Goal: Task Accomplishment & Management: Complete application form

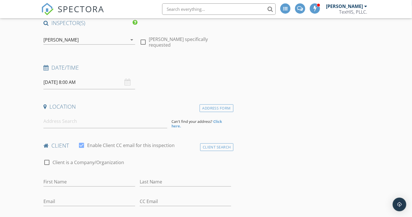
scroll to position [57, 0]
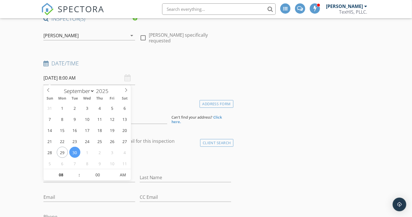
click at [57, 76] on input "[DATE] 8:00 AM" at bounding box center [89, 78] width 92 height 14
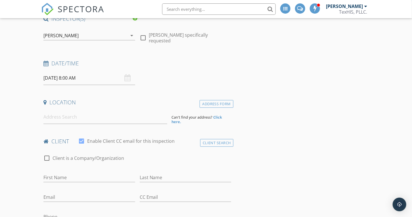
click at [68, 118] on input at bounding box center [104, 117] width 123 height 14
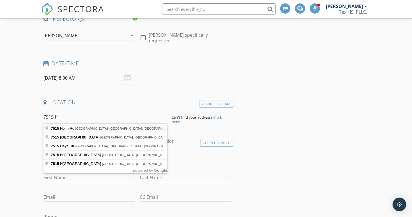
type input "7515 Holm Rd, San Antonio, TX, USA"
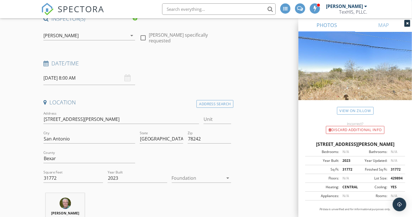
click at [192, 175] on div at bounding box center [198, 177] width 52 height 9
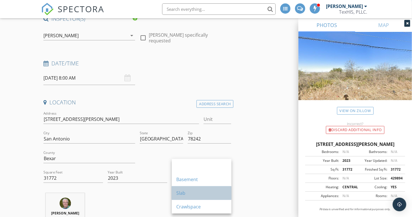
click at [187, 190] on div "Slab" at bounding box center [201, 192] width 51 height 7
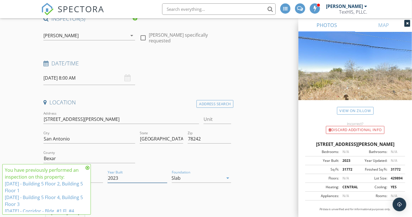
click at [119, 175] on input "2023" at bounding box center [138, 177] width 60 height 9
drag, startPoint x: 115, startPoint y: 177, endPoint x: 124, endPoint y: 177, distance: 8.8
click at [124, 177] on input "2023" at bounding box center [138, 177] width 60 height 9
type input "2025"
click at [89, 166] on icon at bounding box center [87, 167] width 4 height 5
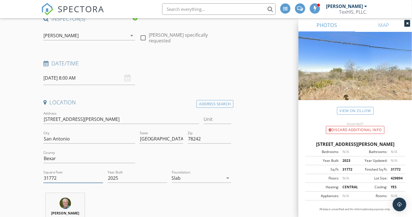
click at [49, 175] on input "31772" at bounding box center [73, 177] width 60 height 9
type input "0"
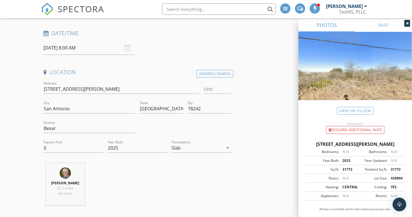
scroll to position [85, 0]
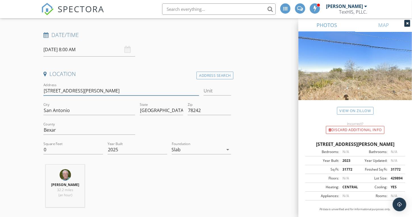
click at [84, 89] on input "7515 Holm Rd" at bounding box center [121, 90] width 156 height 9
type input "7515 Holm Rd"
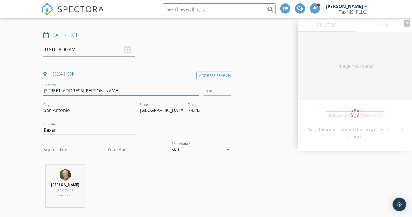
type input "31772"
type input "2023"
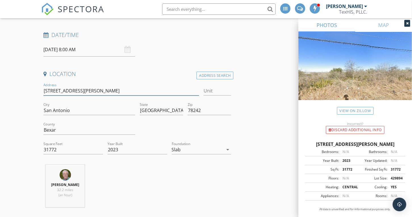
type input "7515 Holm Rd ("
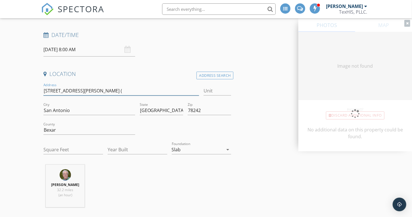
type input "31772"
type input "2023"
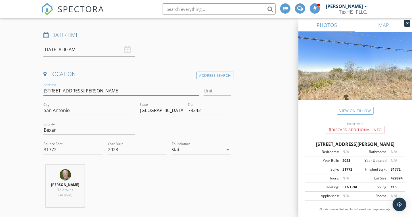
type input "7515 Holm Rd (B1"
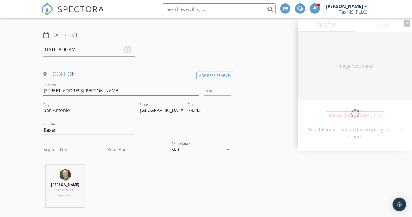
type input "31772"
type input "2023"
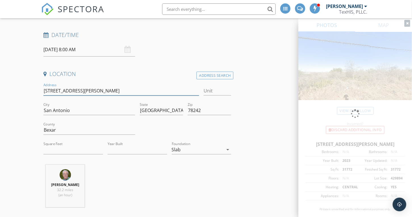
type input "7515 Holm Rd (B1,"
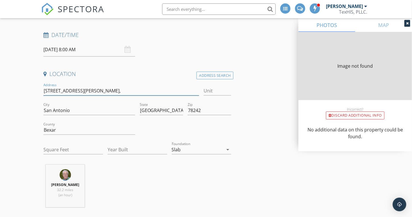
type input "31772"
type input "2023"
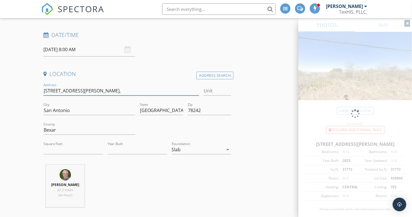
type input "7515 Holm Rd (B1,B"
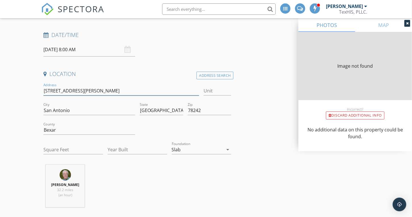
type input "31772"
type input "2023"
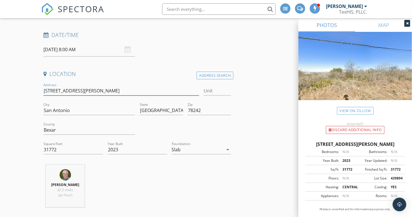
type input "7515 Holm Rd (B1,B2,B3"
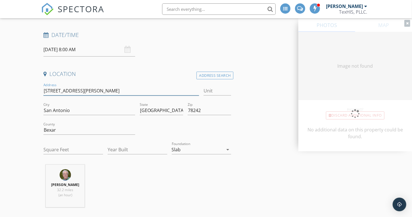
type input "[STREET_ADDRESS][PERSON_NAME])"
type input "31772"
type input "2023"
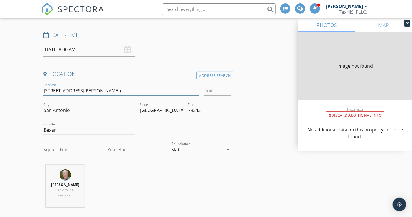
type input "31772"
type input "2023"
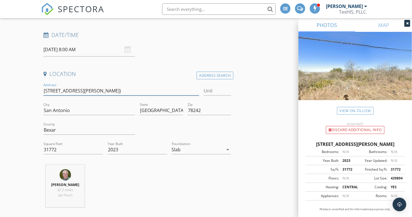
type input "[STREET_ADDRESS][PERSON_NAME])"
click at [215, 91] on input "Unit" at bounding box center [218, 90] width 28 height 9
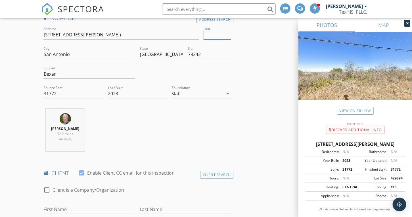
scroll to position [142, 0]
click at [53, 92] on input "31772" at bounding box center [73, 92] width 60 height 9
type input "0"
click at [129, 92] on input "2023" at bounding box center [138, 92] width 60 height 9
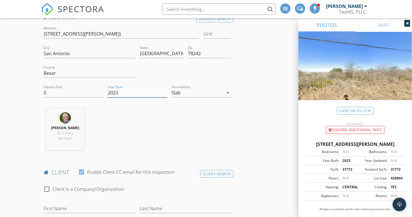
drag, startPoint x: 115, startPoint y: 92, endPoint x: 132, endPoint y: 96, distance: 16.9
click at [133, 94] on input "2023" at bounding box center [138, 92] width 60 height 9
type input "2025"
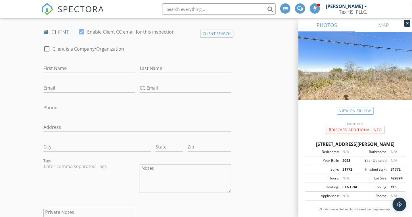
scroll to position [284, 0]
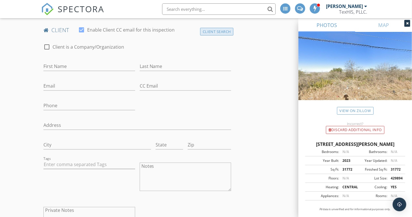
click at [218, 30] on div "Client Search" at bounding box center [216, 32] width 33 height 8
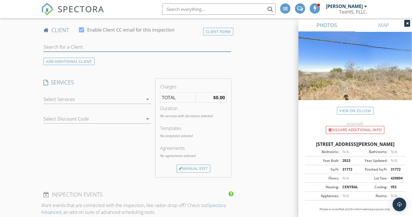
click at [66, 47] on input "text" at bounding box center [137, 46] width 188 height 9
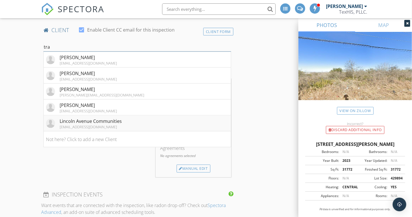
type input "tra"
click at [72, 122] on div "Lincoln Avenue Communities" at bounding box center [91, 121] width 62 height 7
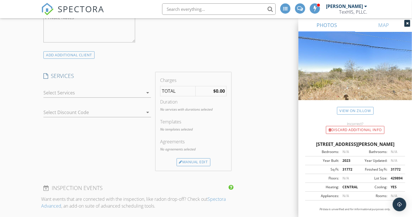
scroll to position [483, 0]
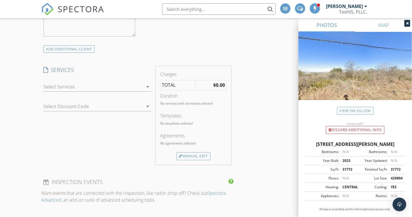
click at [61, 87] on div at bounding box center [93, 86] width 100 height 9
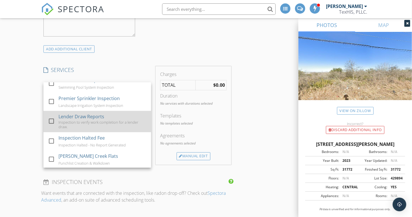
scroll to position [166, 0]
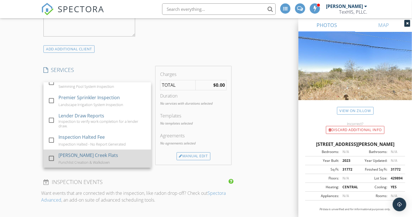
click at [51, 154] on div at bounding box center [52, 158] width 10 height 10
checkbox input "false"
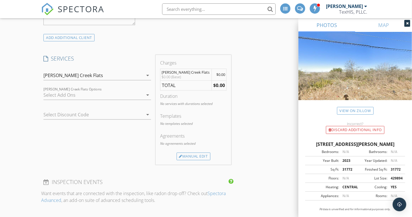
scroll to position [511, 0]
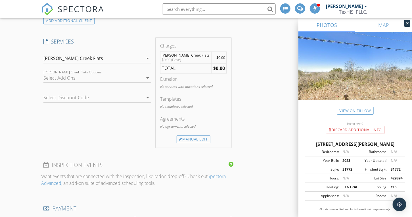
click at [54, 77] on div at bounding box center [93, 77] width 100 height 9
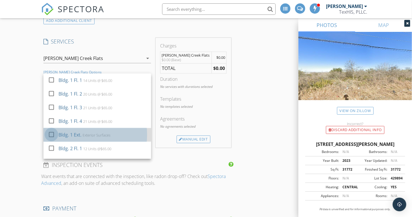
click at [51, 131] on div at bounding box center [52, 134] width 10 height 10
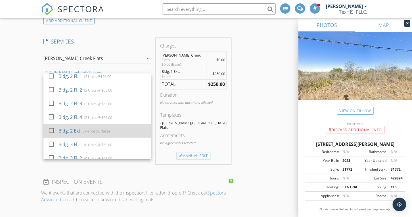
scroll to position [85, 0]
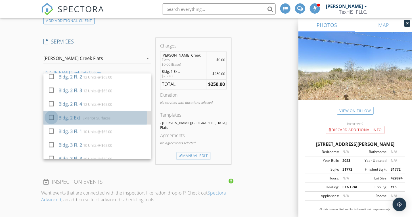
click at [51, 115] on div at bounding box center [52, 117] width 10 height 10
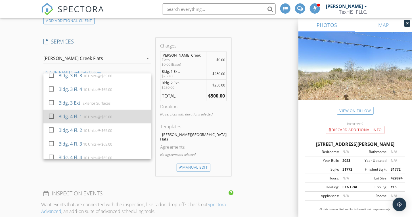
scroll to position [170, 0]
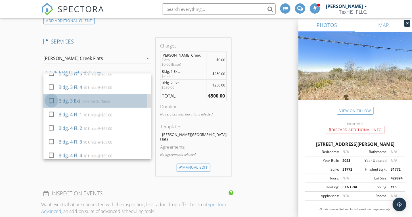
click at [52, 97] on div at bounding box center [52, 100] width 10 height 10
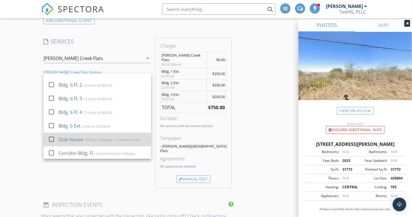
scroll to position [351, 0]
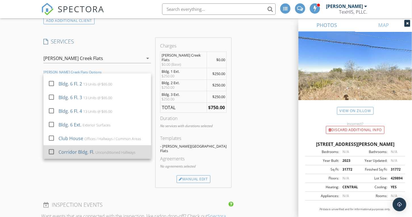
click at [51, 149] on div at bounding box center [52, 151] width 10 height 10
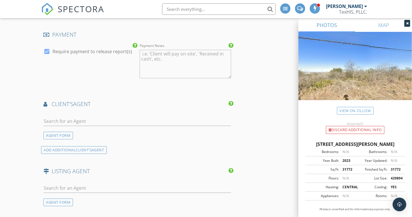
scroll to position [738, 0]
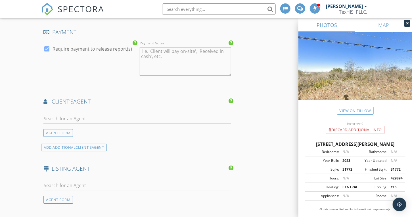
click at [47, 44] on div at bounding box center [47, 49] width 10 height 10
checkbox input "false"
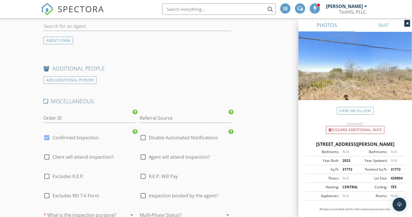
scroll to position [908, 0]
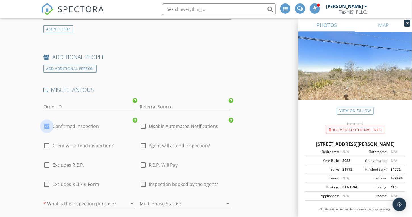
click at [47, 121] on div at bounding box center [47, 126] width 10 height 10
checkbox input "false"
checkbox input "true"
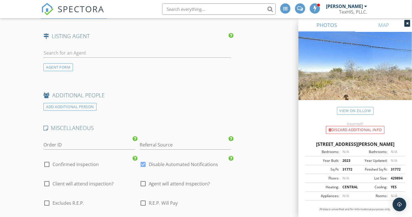
scroll to position [880, 0]
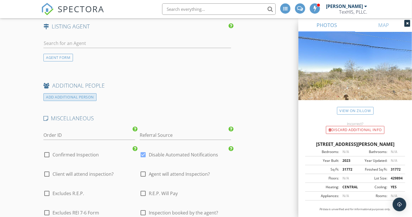
click at [64, 93] on div "ADD ADDITIONAL PERSON" at bounding box center [69, 97] width 53 height 8
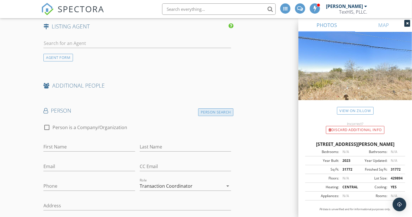
click at [217, 108] on div "Person Search" at bounding box center [215, 112] width 35 height 8
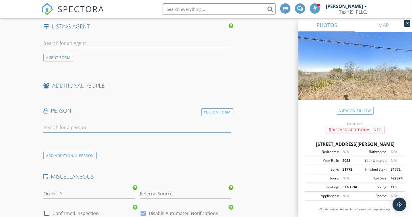
click at [64, 123] on input "text" at bounding box center [137, 127] width 188 height 9
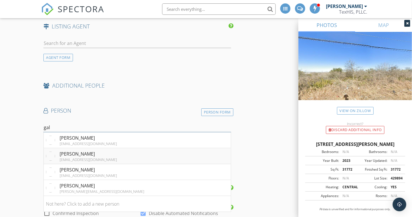
type input "gal"
click at [71, 150] on div "[PERSON_NAME]" at bounding box center [88, 153] width 57 height 7
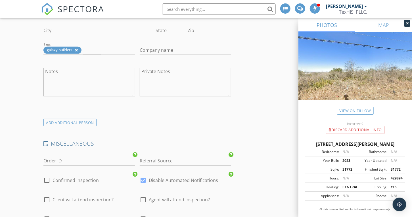
scroll to position [1079, 0]
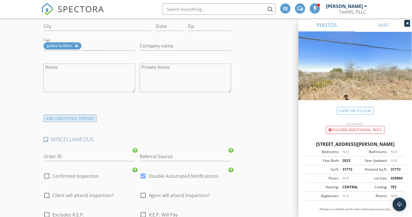
click at [77, 114] on div "ADD ADDITIONAL PERSON" at bounding box center [69, 118] width 53 height 8
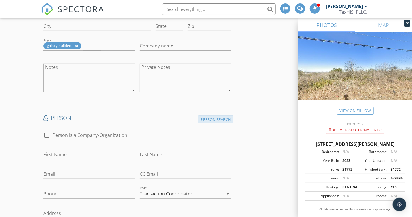
click at [219, 116] on div "Person Search" at bounding box center [215, 120] width 35 height 8
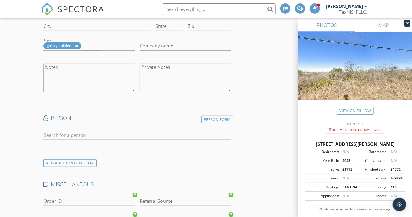
click at [75, 130] on input "text" at bounding box center [137, 134] width 188 height 9
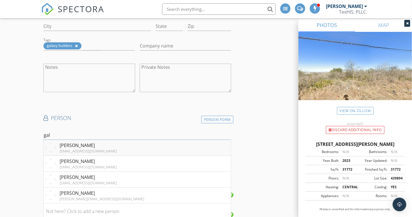
type input "gal"
click at [74, 142] on div "[PERSON_NAME]" at bounding box center [88, 145] width 57 height 7
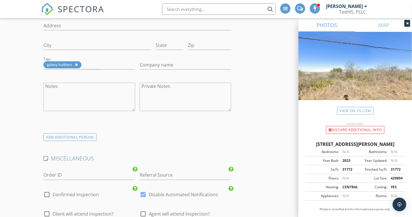
scroll to position [1277, 0]
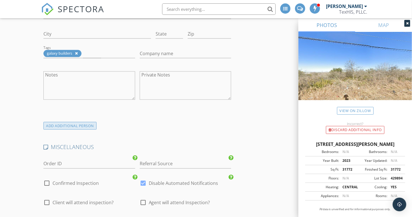
click at [70, 122] on div "ADD ADDITIONAL PERSON" at bounding box center [69, 126] width 53 height 8
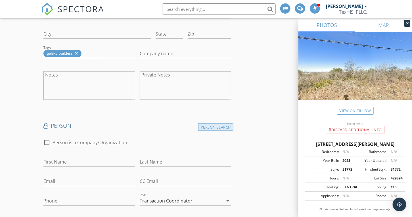
click at [206, 123] on div "Person Search" at bounding box center [215, 127] width 35 height 8
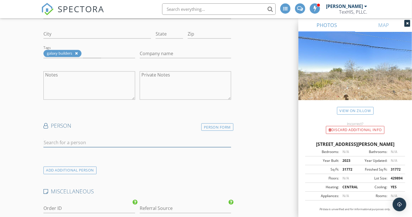
click at [71, 138] on input "text" at bounding box center [137, 142] width 188 height 9
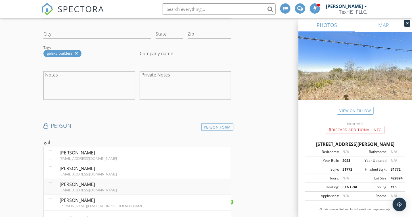
type input "gal"
click at [73, 181] on div "[PERSON_NAME]" at bounding box center [88, 184] width 57 height 7
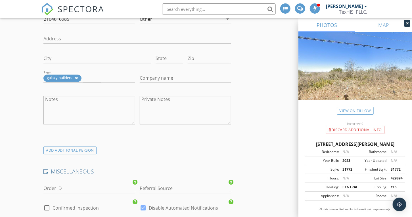
scroll to position [1476, 0]
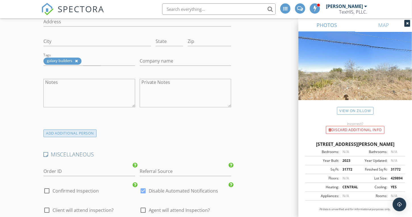
click at [63, 129] on div "ADD ADDITIONAL PERSON" at bounding box center [69, 133] width 53 height 8
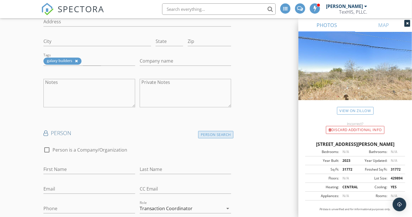
click at [207, 131] on div "Person Search" at bounding box center [215, 135] width 35 height 8
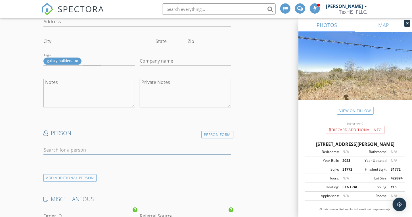
click at [63, 145] on input "text" at bounding box center [137, 149] width 188 height 9
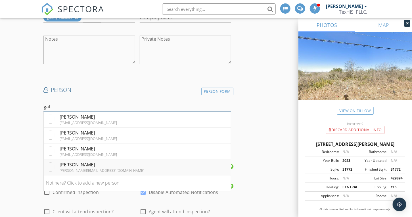
scroll to position [1533, 0]
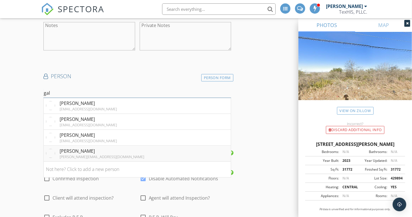
type input "gal"
click at [72, 147] on div "[PERSON_NAME]" at bounding box center [102, 150] width 85 height 7
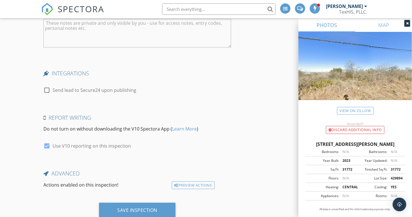
scroll to position [2064, 0]
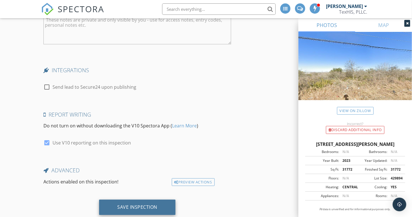
click at [138, 204] on div "Save Inspection" at bounding box center [137, 207] width 40 height 6
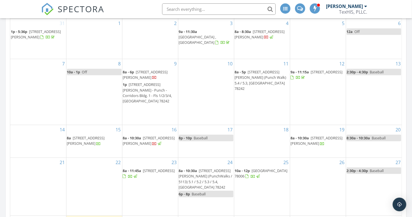
scroll to position [341, 0]
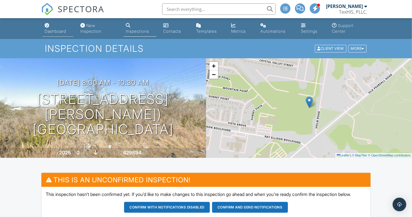
click at [57, 32] on div "Dashboard" at bounding box center [56, 31] width 22 height 5
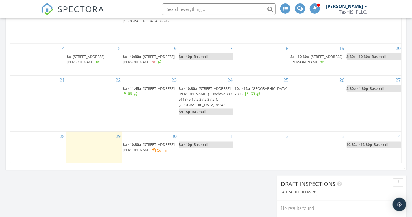
scroll to position [369, 0]
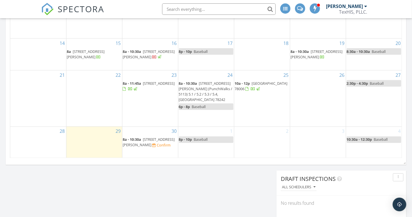
click at [51, 140] on div "28" at bounding box center [38, 143] width 56 height 32
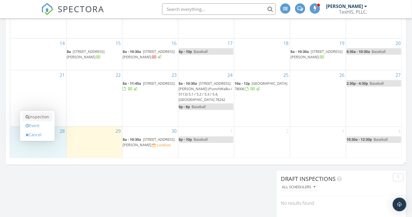
click at [49, 117] on link "Inspection" at bounding box center [37, 116] width 29 height 9
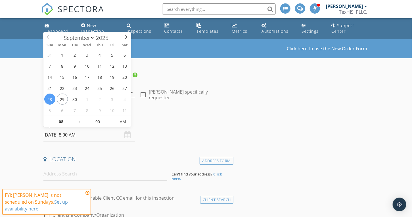
click at [57, 137] on input "09/28/2025 8:00 AM" at bounding box center [89, 135] width 92 height 14
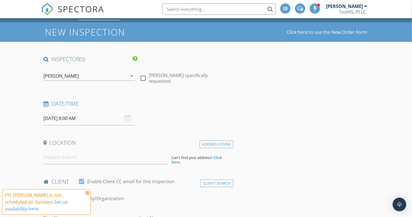
scroll to position [85, 0]
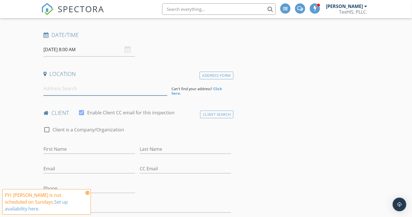
click at [67, 89] on input at bounding box center [104, 88] width 123 height 14
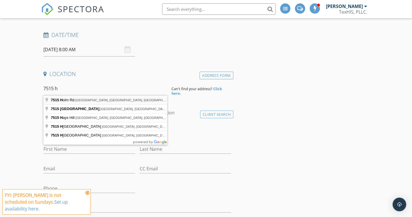
type input "7515 Holm Rd, San Antonio, TX, USA"
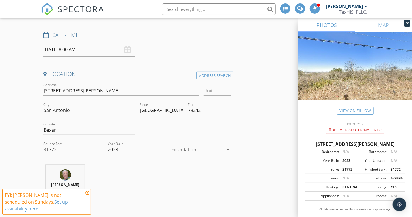
click at [89, 195] on icon at bounding box center [87, 192] width 4 height 5
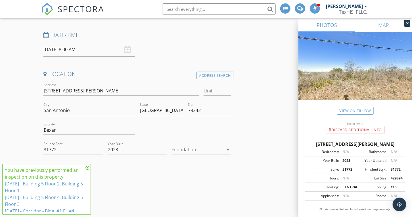
click at [87, 167] on icon at bounding box center [87, 167] width 4 height 5
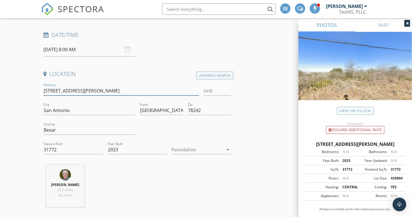
click at [97, 91] on input "7515 Holm Rd" at bounding box center [121, 90] width 156 height 9
type input "7515 Holm Rd"
type input "7515 Holm Rd ("
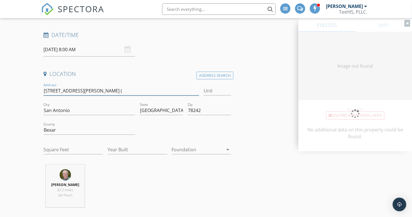
type input "31772"
type input "2023"
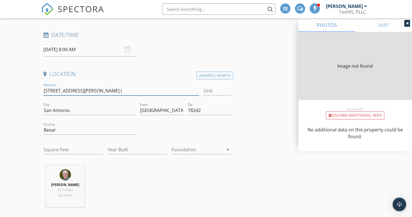
type input "31772"
type input "2023"
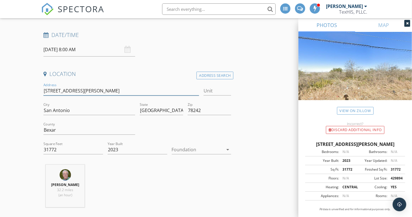
type input "7515 Holm Rd (catch up"
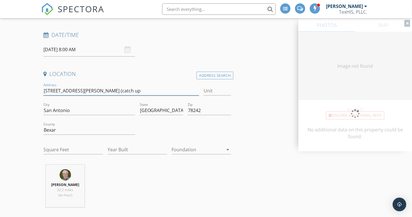
type input "7515 Holm Rd (catch up)"
type input "31772"
type input "2023"
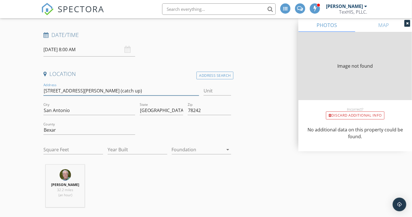
type input "31772"
type input "2023"
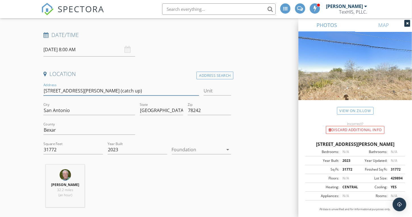
drag, startPoint x: 93, startPoint y: 91, endPoint x: 76, endPoint y: 95, distance: 17.8
click at [76, 95] on div "Address 7515 Holm Rd (catch up)" at bounding box center [121, 93] width 156 height 15
type input "7515 Holm Rd (1-2-3 )"
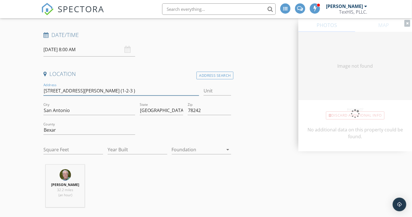
type input "31772"
type input "2023"
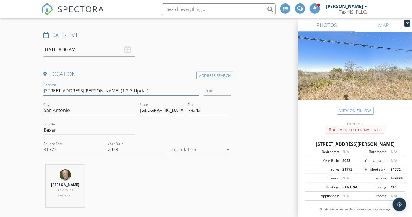
type input "7515 Holm Rd (1-2-3 Update)"
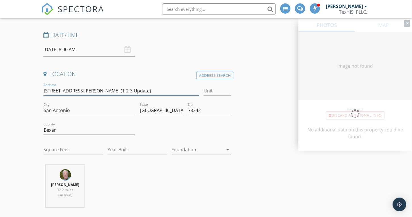
type input "31772"
type input "2023"
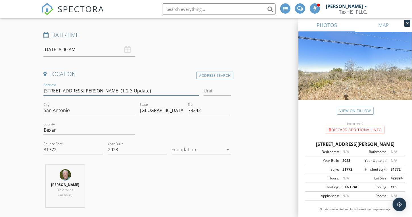
type input "7515 Holm Rd (1-2-3 Update)"
drag, startPoint x: 66, startPoint y: 152, endPoint x: 5, endPoint y: 153, distance: 60.8
type input "0"
drag, startPoint x: 116, startPoint y: 149, endPoint x: 123, endPoint y: 148, distance: 7.7
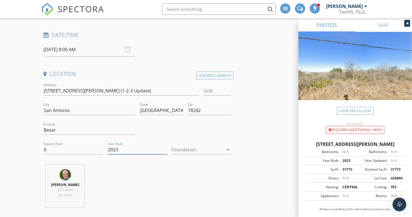
click at [123, 148] on input "2023" at bounding box center [138, 149] width 60 height 9
type input "2025"
click at [198, 149] on div at bounding box center [198, 149] width 52 height 9
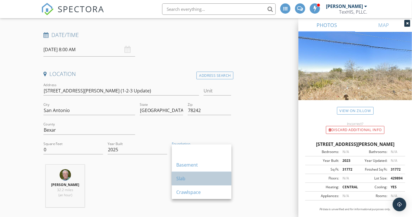
click at [191, 177] on div "Slab" at bounding box center [201, 178] width 51 height 7
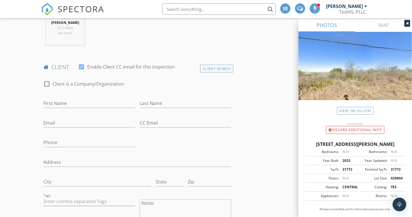
scroll to position [255, 0]
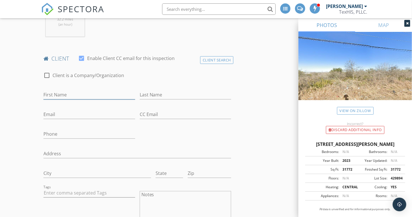
click at [58, 94] on input "First Name" at bounding box center [89, 94] width 92 height 9
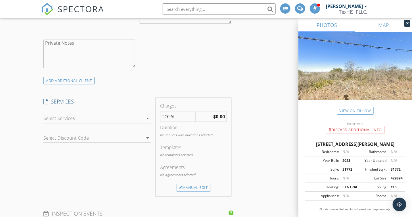
scroll to position [454, 0]
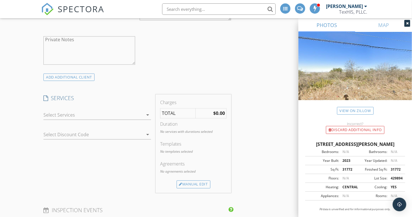
click at [60, 114] on div at bounding box center [93, 114] width 100 height 9
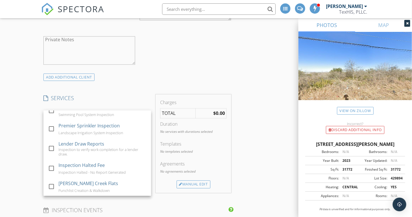
scroll to position [166, 0]
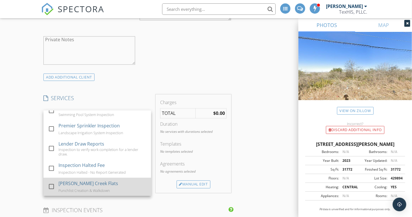
click at [53, 184] on div at bounding box center [52, 186] width 10 height 10
checkbox input "false"
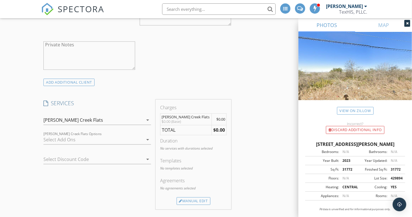
scroll to position [454, 0]
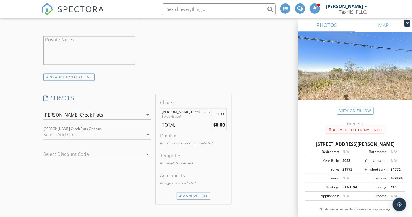
click at [64, 133] on div at bounding box center [93, 134] width 100 height 9
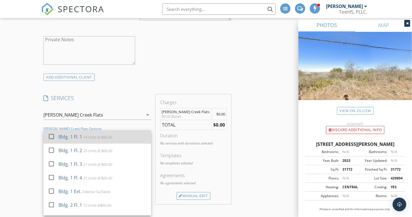
click at [51, 134] on div at bounding box center [52, 137] width 10 height 10
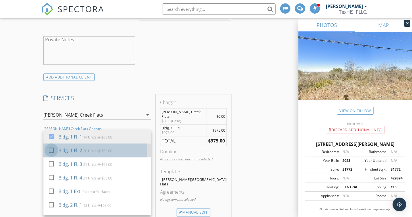
click at [51, 148] on div at bounding box center [52, 150] width 10 height 10
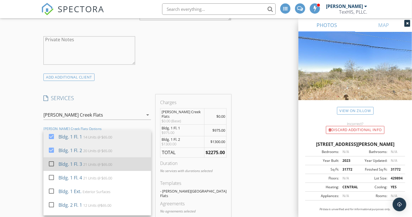
click at [51, 159] on div at bounding box center [52, 164] width 10 height 10
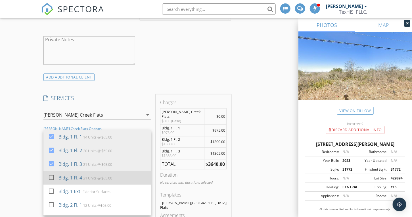
click at [51, 174] on div at bounding box center [52, 178] width 10 height 10
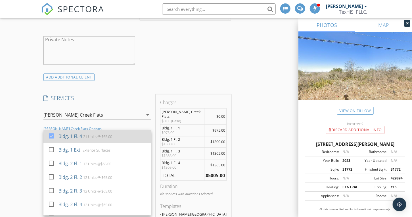
scroll to position [57, 0]
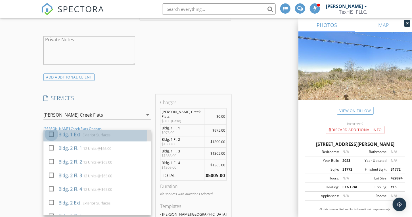
click at [51, 131] on div at bounding box center [52, 134] width 10 height 10
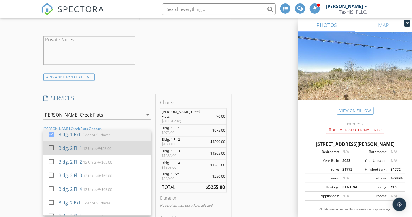
drag, startPoint x: 52, startPoint y: 147, endPoint x: 52, endPoint y: 156, distance: 8.8
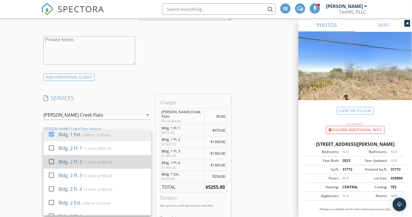
click at [52, 147] on div at bounding box center [52, 148] width 10 height 10
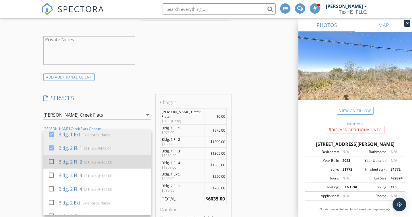
click at [51, 162] on div at bounding box center [52, 162] width 10 height 10
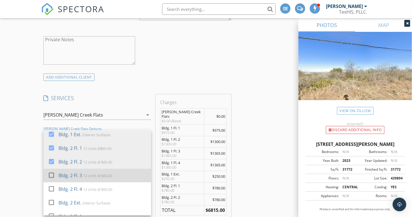
click at [51, 171] on div at bounding box center [52, 175] width 10 height 10
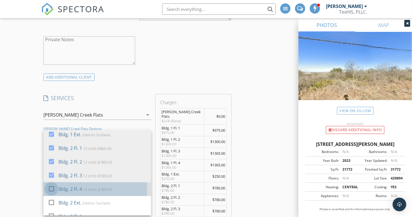
click at [52, 189] on div at bounding box center [52, 189] width 10 height 10
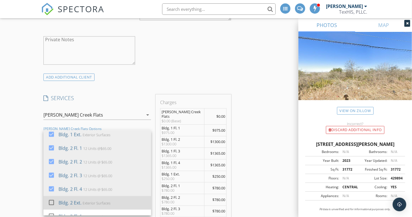
click at [52, 202] on div at bounding box center [52, 203] width 10 height 10
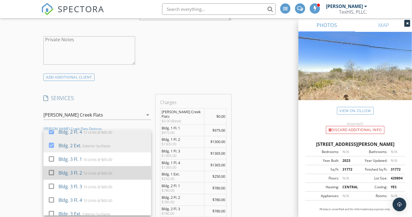
scroll to position [114, 0]
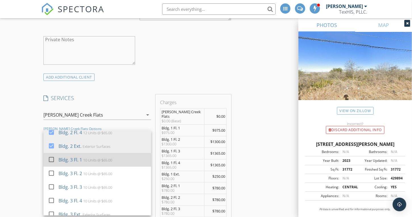
click at [51, 157] on div at bounding box center [52, 159] width 10 height 10
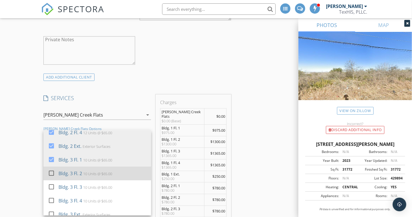
click at [53, 172] on div at bounding box center [52, 173] width 10 height 10
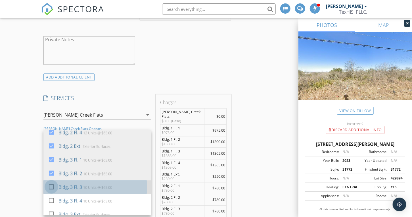
click at [52, 182] on div at bounding box center [52, 187] width 10 height 10
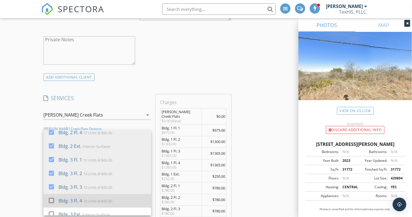
click at [51, 196] on div at bounding box center [52, 200] width 10 height 10
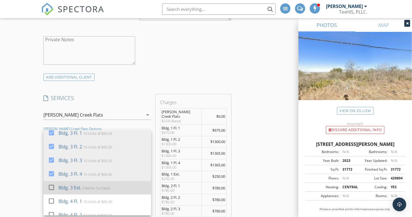
scroll to position [142, 0]
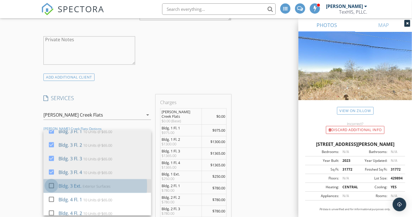
click at [52, 183] on div at bounding box center [52, 186] width 10 height 10
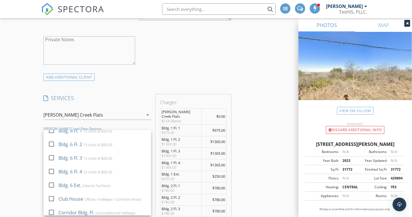
scroll to position [351, 0]
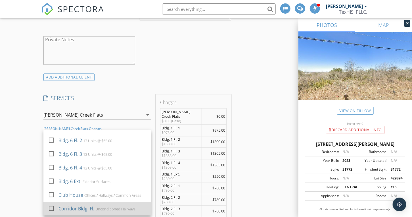
click at [52, 206] on div at bounding box center [52, 208] width 10 height 10
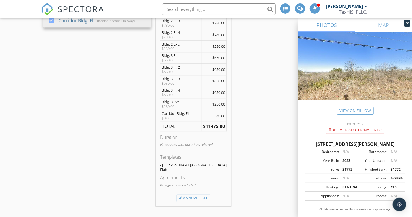
scroll to position [653, 0]
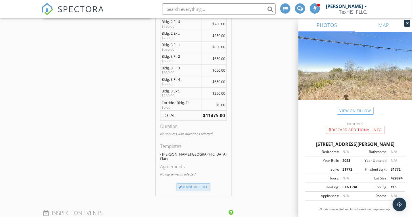
click at [199, 183] on div "Manual Edit" at bounding box center [194, 187] width 34 height 8
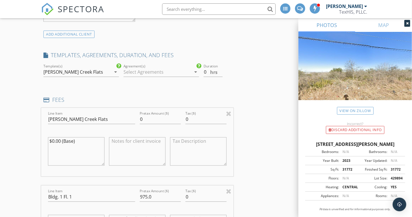
scroll to position [498, 0]
click at [228, 111] on div at bounding box center [228, 112] width 5 height 7
type input "Bldg. 1 Fl. 1"
type input "975.0"
type textarea "$975.00"
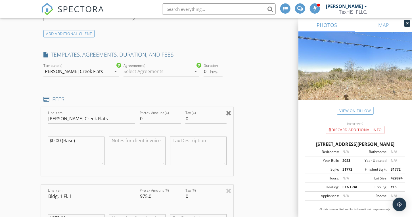
type input "Bldg. 1 Fl. 2"
type input "1300.0"
type textarea "$1300.00"
type input "Bldg. 1 Fl. 3"
type input "1365.0"
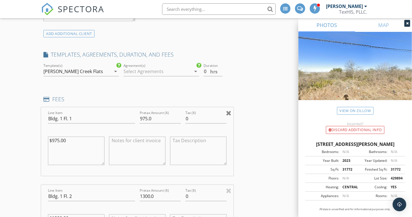
type textarea "$1365.00"
type input "Bldg. 1 Fl. 4"
type input "Bldg. 1 Ext."
type input "250.0"
type textarea "$250.00"
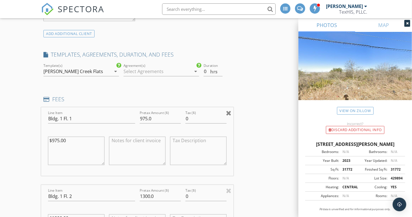
type input "Bldg. 2 Fl. 1"
type input "780.0"
type textarea "$780.00"
type input "Bldg. 2 Fl. 2"
type input "Bldg. 2 Fl. 3"
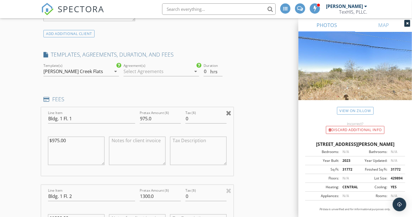
type input "Bldg. 2 Fl. 4"
type input "Bldg. 2 Ext."
type input "250.0"
type textarea "$250.00"
type input "Bldg. 3 Fl. 1"
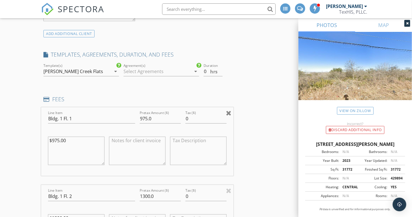
type input "650.0"
type textarea "$650.00"
type input "Bldg. 3 Fl. 2"
type input "Bldg. 3 Fl. 3"
type input "Bldg. 3 Fl. 4"
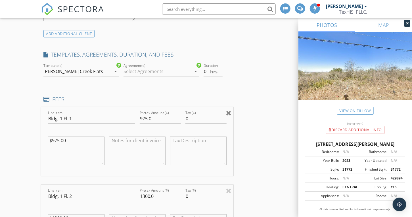
type input "Bldg. 3 Ext."
type input "250.0"
type textarea "$250.00"
type input "Corridor Bldg. Fl."
type input "0.0"
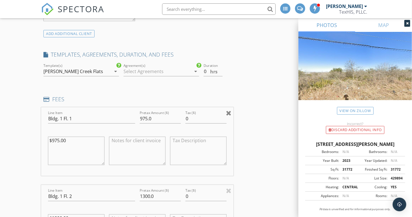
type textarea "$0.00"
click at [228, 111] on div at bounding box center [228, 112] width 5 height 7
type input "Bldg. 1 Fl. 2"
type input "1300.0"
type textarea "$1300.00"
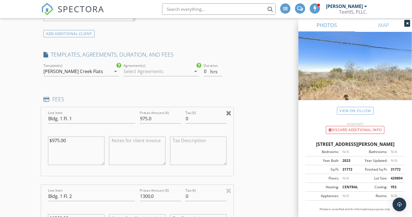
type input "Bldg. 1 Fl. 3"
type input "1365.0"
type textarea "$1365.00"
type input "Bldg. 1 Fl. 4"
type input "Bldg. 1 Ext."
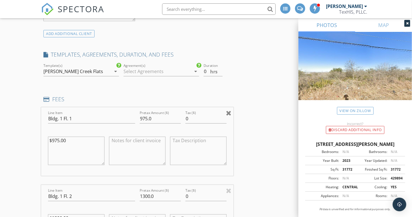
type input "250.0"
type textarea "$250.00"
type input "Bldg. 2 Fl. 1"
type input "780.0"
type textarea "$780.00"
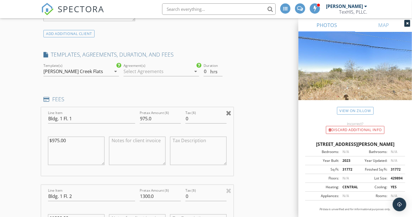
type input "Bldg. 2 Fl. 2"
type input "Bldg. 2 Fl. 3"
type input "Bldg. 2 Fl. 4"
type input "Bldg. 2 Ext."
type input "250.0"
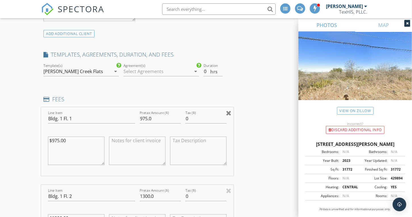
type textarea "$250.00"
type input "Bldg. 3 Fl. 1"
type input "650.0"
type textarea "$650.00"
type input "Bldg. 3 Fl. 2"
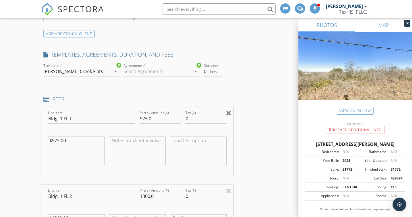
type input "Bldg. 3 Fl. 3"
type input "Bldg. 3 Fl. 4"
type input "Bldg. 3 Ext."
type input "250.0"
type textarea "$250.00"
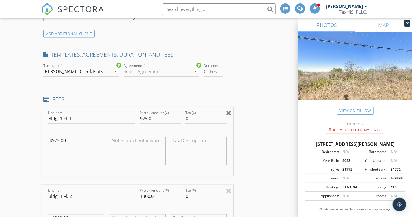
type input "Corridor Bldg. Fl."
type input "0.0"
type textarea "$0.00"
click at [230, 112] on div at bounding box center [228, 112] width 5 height 7
type input "Bldg. 1 Fl. 3"
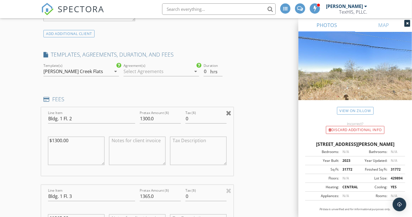
type input "1365.0"
type textarea "$1365.00"
type input "Bldg. 1 Fl. 4"
type input "Bldg. 1 Ext."
type input "250.0"
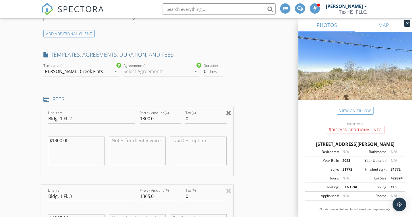
type textarea "$250.00"
type input "Bldg. 2 Fl. 1"
type input "780.0"
type textarea "$780.00"
type input "Bldg. 2 Fl. 2"
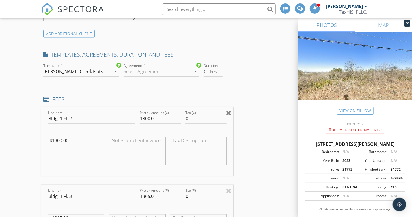
type input "Bldg. 2 Fl. 3"
type input "Bldg. 2 Fl. 4"
type input "Bldg. 2 Ext."
type input "250.0"
type textarea "$250.00"
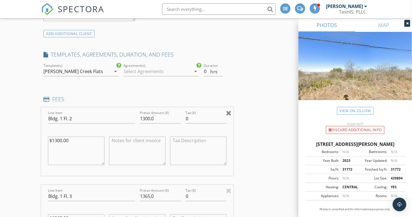
type input "Bldg. 3 Fl. 1"
type input "650.0"
type textarea "$650.00"
type input "Bldg. 3 Fl. 2"
type input "Bldg. 3 Fl. 3"
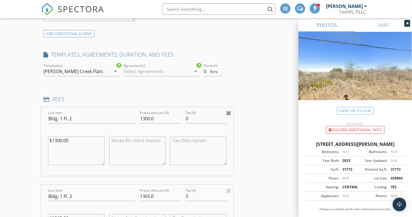
type input "Bldg. 3 Fl. 4"
type input "Bldg. 3 Ext."
type input "250.0"
type textarea "$250.00"
type input "Corridor Bldg. Fl."
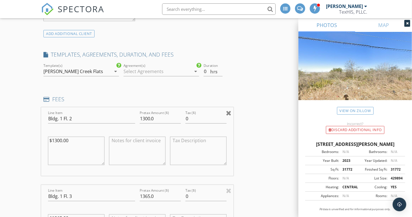
type input "0.0"
type textarea "$0.00"
click at [230, 112] on div at bounding box center [228, 112] width 5 height 7
type input "Bldg. 1 Fl. 4"
type input "Bldg. 1 Ext."
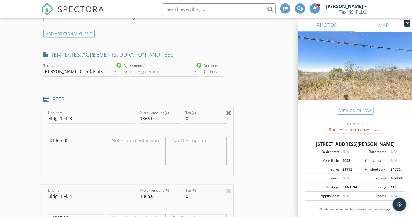
type input "250.0"
type textarea "$250.00"
type input "Bldg. 2 Fl. 1"
type input "780.0"
type textarea "$780.00"
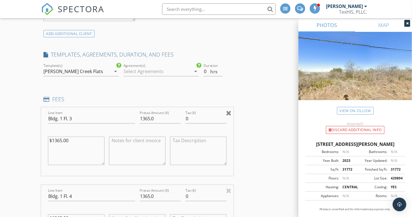
type input "Bldg. 2 Fl. 2"
type input "Bldg. 2 Fl. 3"
type input "Bldg. 2 Fl. 4"
type input "Bldg. 2 Ext."
type input "250.0"
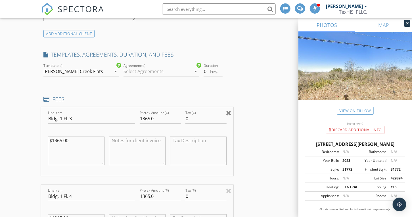
type textarea "$250.00"
type input "Bldg. 3 Fl. 1"
type input "650.0"
type textarea "$650.00"
type input "Bldg. 3 Fl. 2"
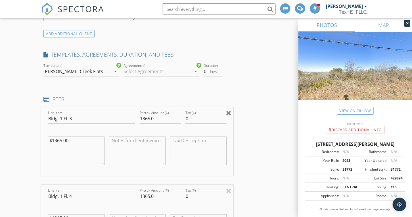
type input "Bldg. 3 Fl. 3"
type input "Bldg. 3 Fl. 4"
type input "Bldg. 3 Ext."
type input "250.0"
type textarea "$250.00"
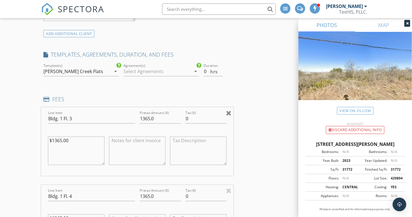
type input "Corridor Bldg. Fl."
type input "0.0"
type textarea "$0.00"
click at [230, 112] on div at bounding box center [228, 112] width 5 height 7
type input "Bldg. 1 Ext."
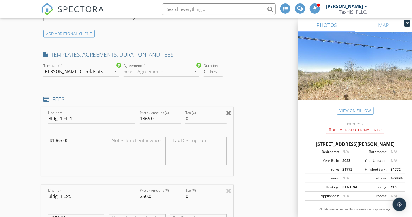
type input "250.0"
type textarea "$250.00"
type input "Bldg. 2 Fl. 1"
type input "780.0"
type textarea "$780.00"
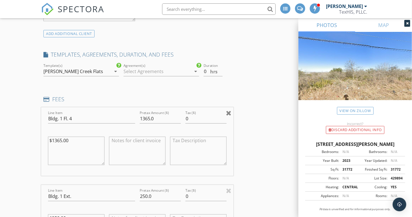
type input "Bldg. 2 Fl. 2"
type input "Bldg. 2 Fl. 3"
type input "Bldg. 2 Fl. 4"
type input "Bldg. 2 Ext."
type input "250.0"
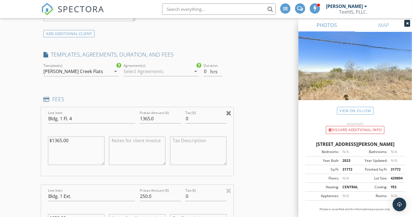
type textarea "$250.00"
type input "Bldg. 3 Fl. 1"
type input "650.0"
type textarea "$650.00"
type input "Bldg. 3 Fl. 2"
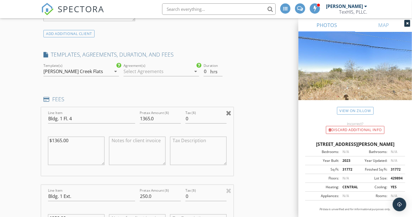
type input "Bldg. 3 Fl. 3"
type input "Bldg. 3 Fl. 4"
type input "Bldg. 3 Ext."
type input "250.0"
type textarea "$250.00"
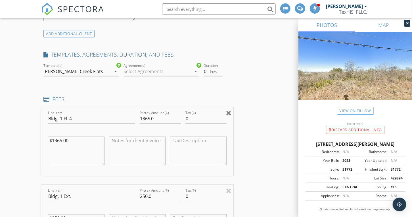
type input "Corridor Bldg. Fl."
type input "0.0"
type textarea "$0.00"
click at [230, 112] on div at bounding box center [228, 112] width 5 height 7
type input "Bldg. 2 Fl. 1"
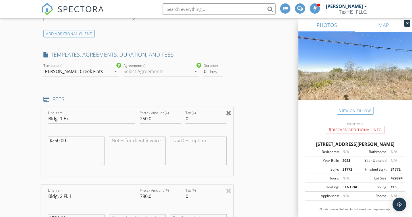
type input "780.0"
type textarea "$780.00"
type input "Bldg. 2 Fl. 2"
type input "Bldg. 2 Fl. 3"
type input "Bldg. 2 Fl. 4"
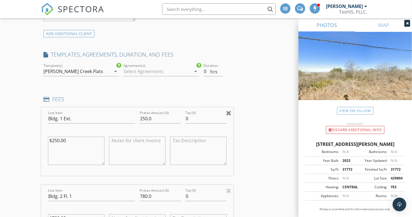
type input "Bldg. 2 Ext."
type input "250.0"
type textarea "$250.00"
type input "Bldg. 3 Fl. 1"
type input "650.0"
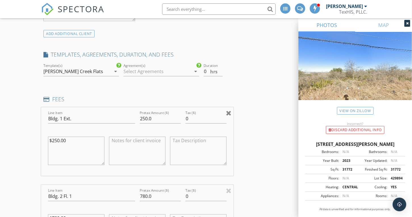
type textarea "$650.00"
type input "Bldg. 3 Fl. 2"
type input "Bldg. 3 Fl. 3"
type input "Bldg. 3 Fl. 4"
type input "Bldg. 3 Ext."
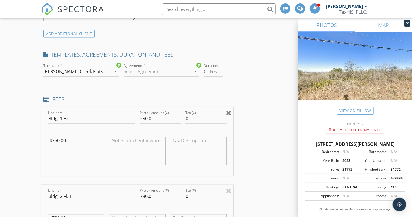
type input "250.0"
type textarea "$250.00"
type input "Corridor Bldg. Fl."
type input "0.0"
type textarea "$0.00"
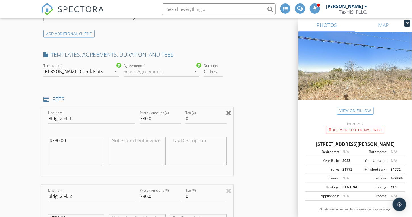
click at [230, 112] on div at bounding box center [228, 112] width 5 height 7
type input "Bldg. 2 Fl. 2"
type input "Bldg. 2 Fl. 3"
click at [230, 112] on div at bounding box center [228, 112] width 5 height 7
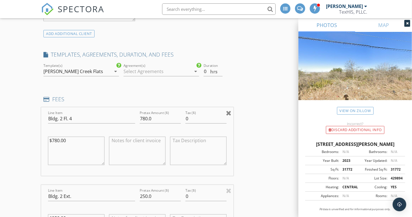
click at [230, 112] on div at bounding box center [228, 112] width 5 height 7
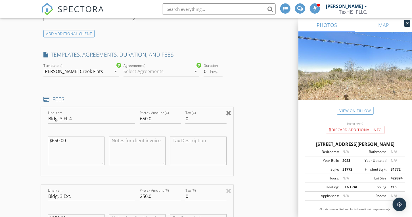
click at [230, 112] on div at bounding box center [228, 112] width 5 height 7
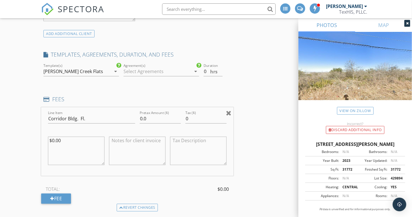
click at [230, 112] on div at bounding box center [228, 112] width 5 height 7
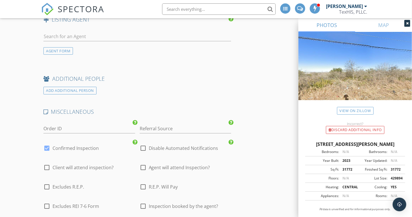
scroll to position [810, 0]
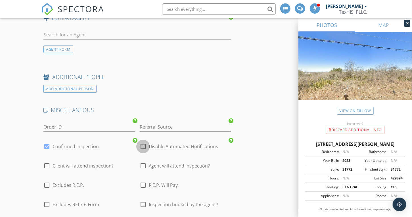
click at [144, 143] on div at bounding box center [143, 146] width 10 height 10
click at [45, 142] on div at bounding box center [47, 146] width 10 height 10
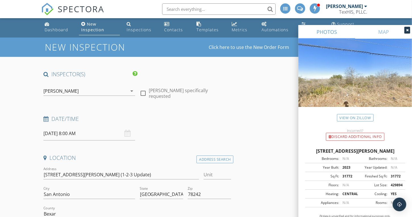
scroll to position [0, 0]
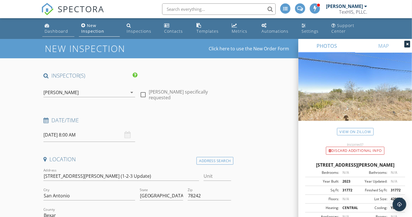
click at [50, 33] on div "Dashboard" at bounding box center [57, 30] width 24 height 5
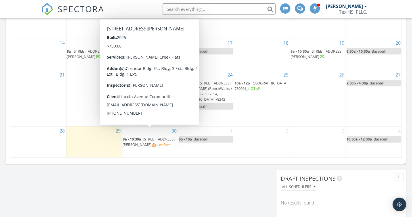
scroll to position [369, 0]
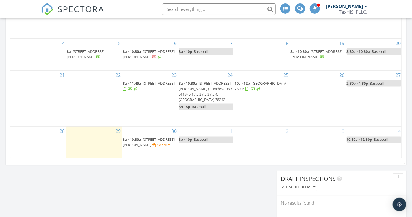
click at [49, 139] on div "28" at bounding box center [38, 143] width 56 height 32
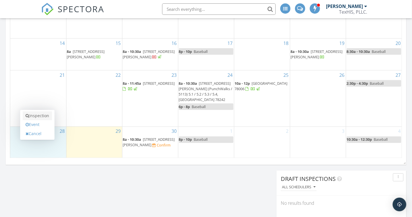
click at [43, 117] on link "Inspection" at bounding box center [37, 115] width 29 height 9
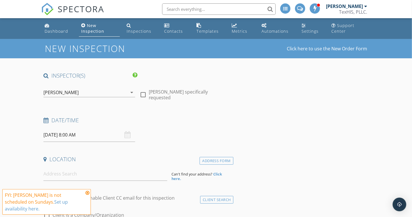
click at [89, 195] on icon at bounding box center [87, 192] width 4 height 5
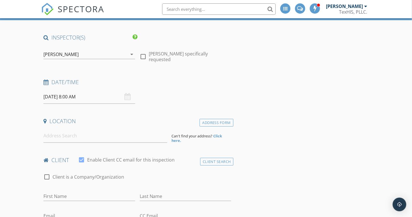
scroll to position [57, 0]
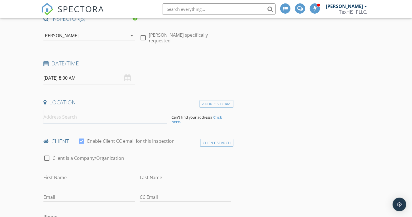
click at [53, 115] on input at bounding box center [104, 117] width 123 height 14
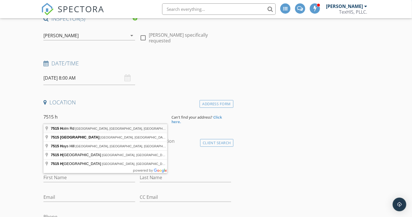
type input "7515 Holm Rd, San Antonio, TX, USA"
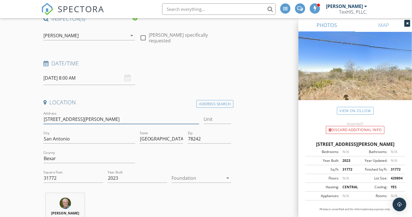
click at [80, 121] on input "7515 Holm Rd" at bounding box center [121, 118] width 156 height 9
type input "7515 Holm Rd"
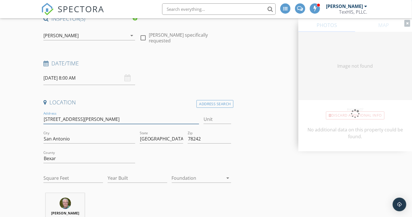
type input "31772"
type input "2023"
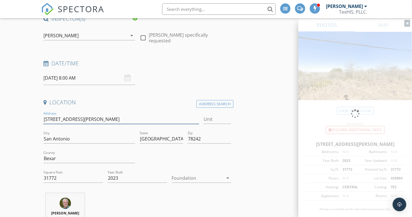
type input "7515 Holm Rd ("
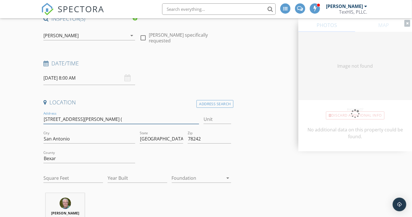
type input "31772"
type input "2023"
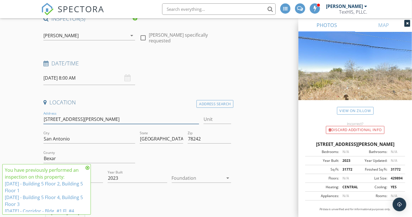
type input "7515 Holm Rd (B1"
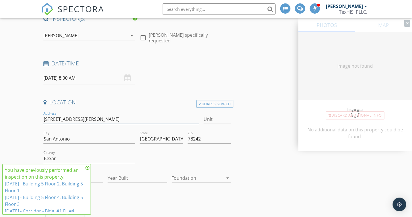
type input "31772"
type input "2023"
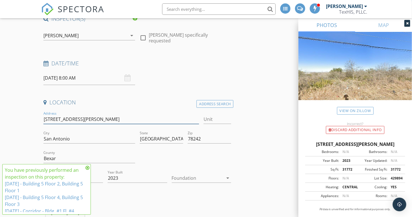
type input "7515 Holm Rd (B1-B2-B3"
type input "7515 Holm Rd (B1-B2-B3)"
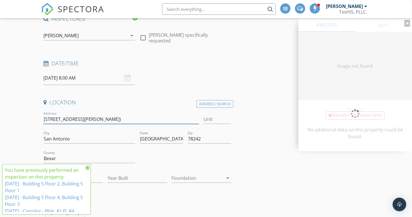
type input "31772"
type input "2023"
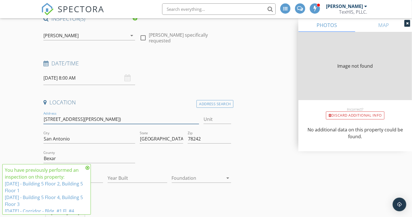
type input "31772"
type input "2023"
